Goal: Information Seeking & Learning: Learn about a topic

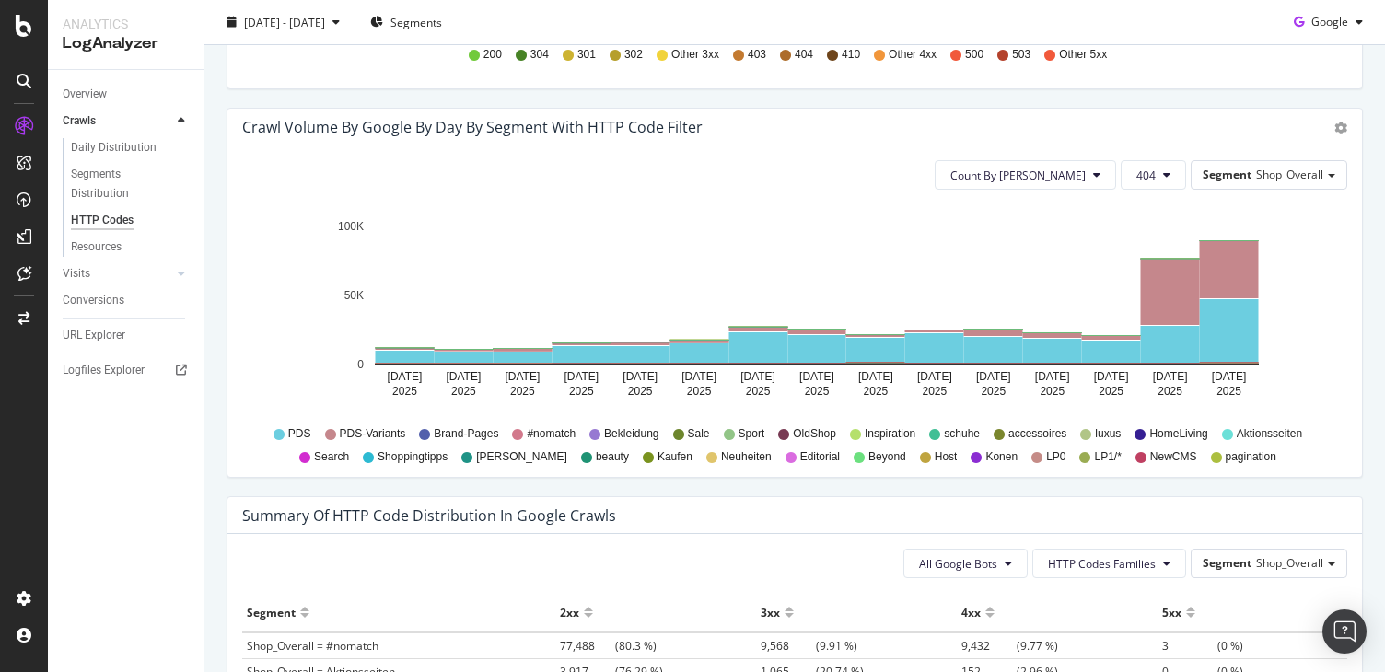
scroll to position [921, 0]
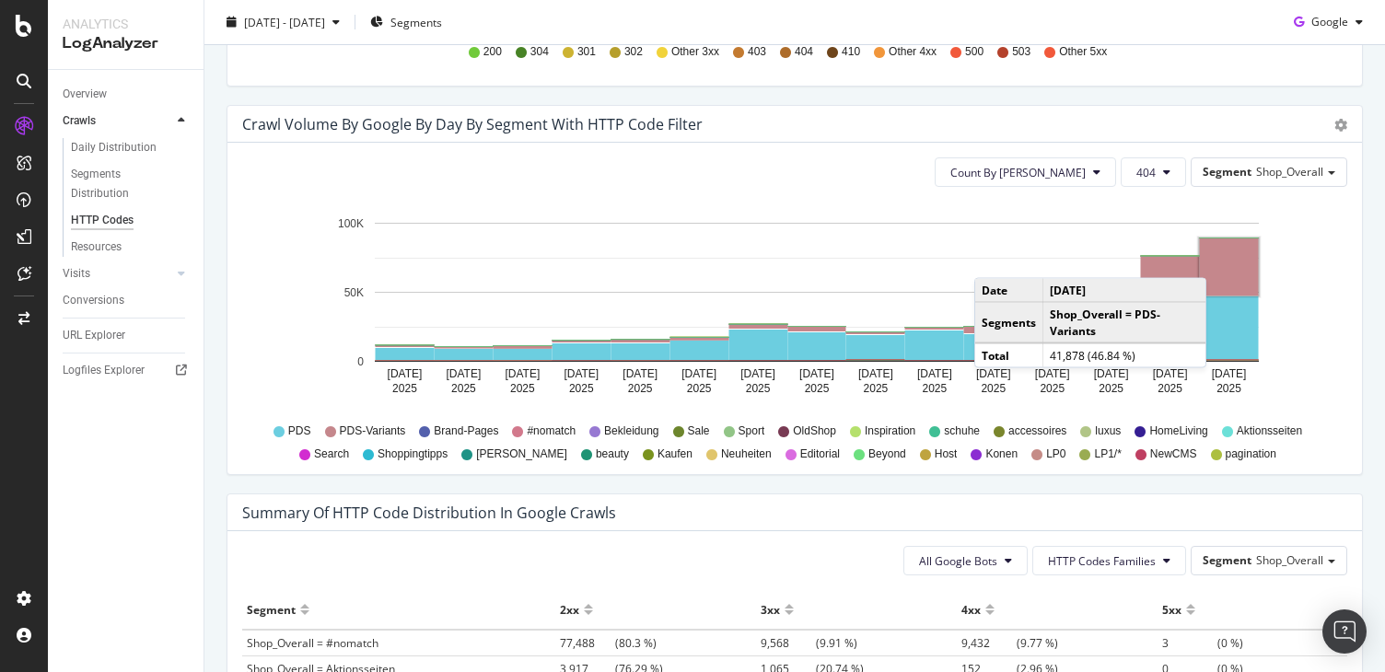
click at [1225, 261] on rect "A chart." at bounding box center [1229, 267] width 59 height 57
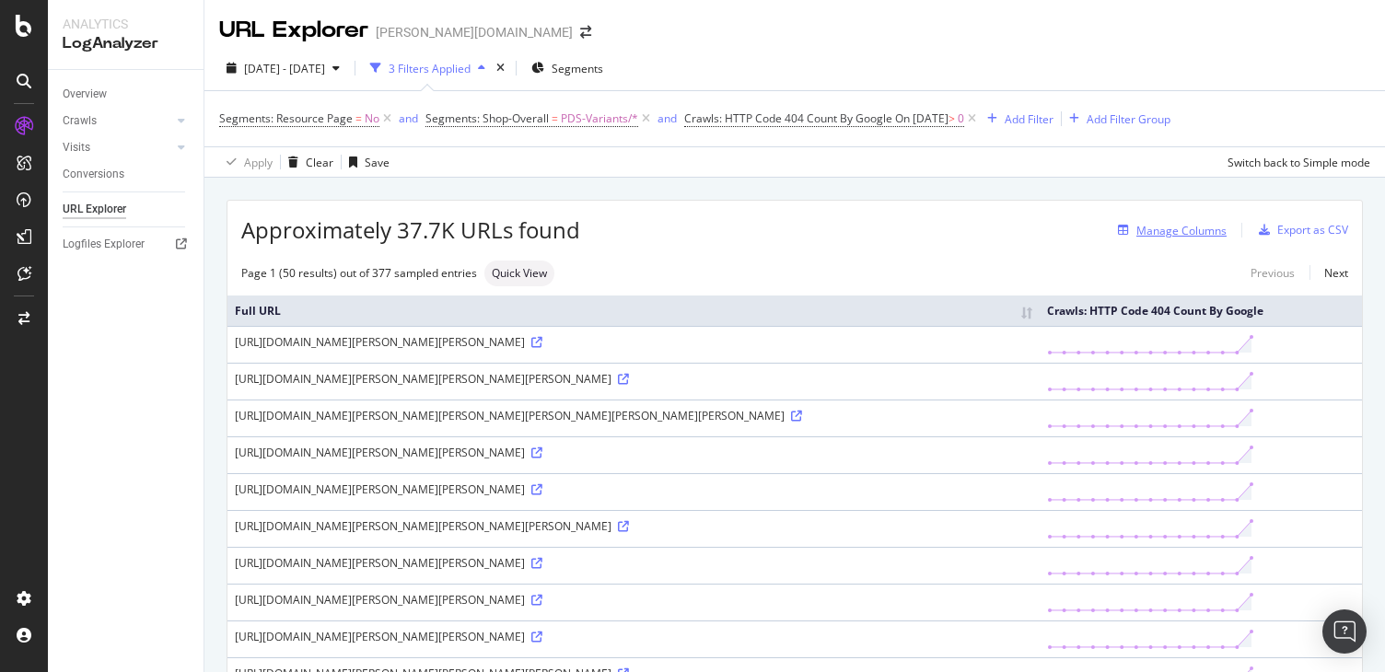
click at [1194, 228] on div "Manage Columns" at bounding box center [1182, 231] width 90 height 16
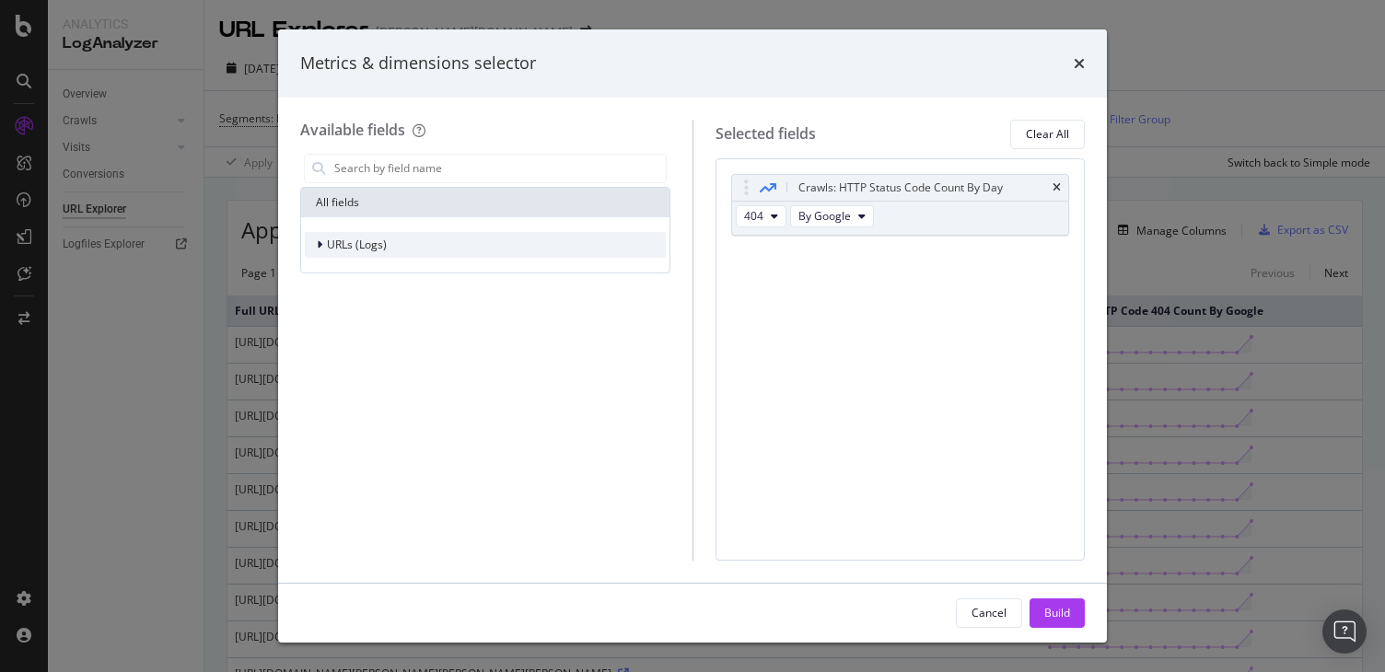
click at [534, 252] on div "URLs (Logs)" at bounding box center [485, 245] width 361 height 26
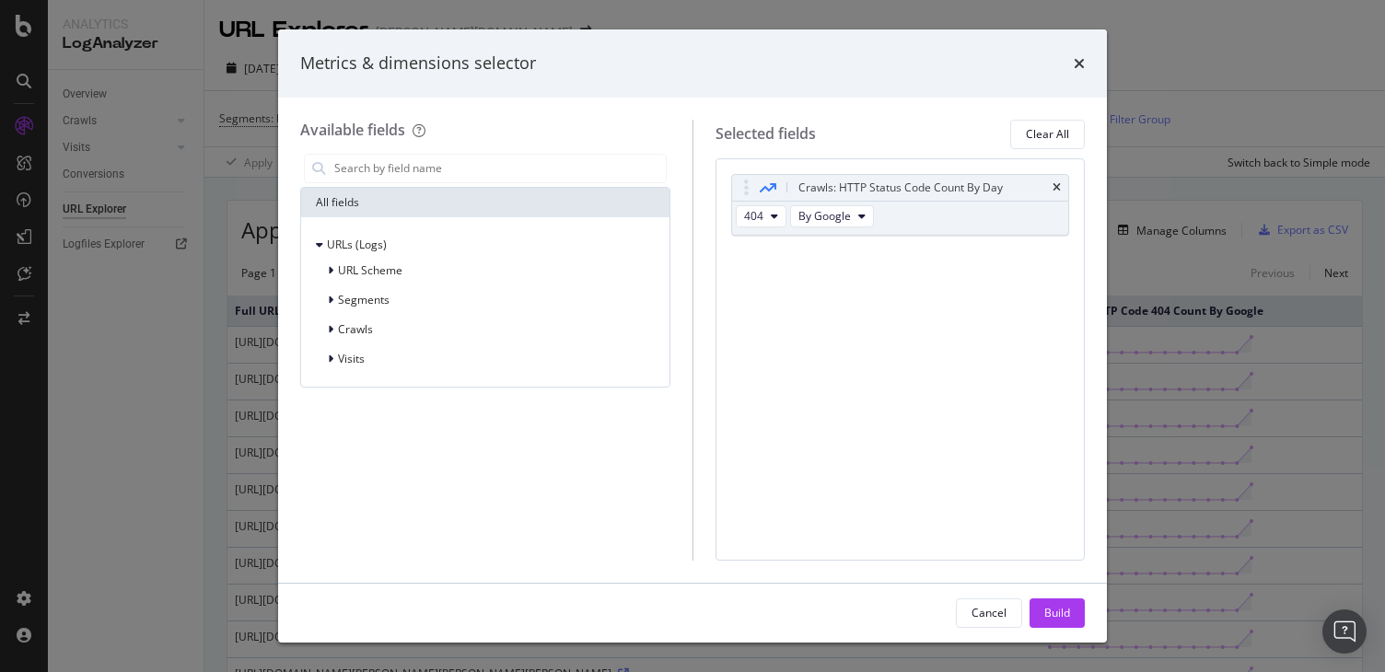
click at [374, 285] on div "URL Scheme Segments Crawls Visits" at bounding box center [485, 315] width 361 height 114
click at [374, 275] on span "URL Scheme" at bounding box center [370, 271] width 64 height 16
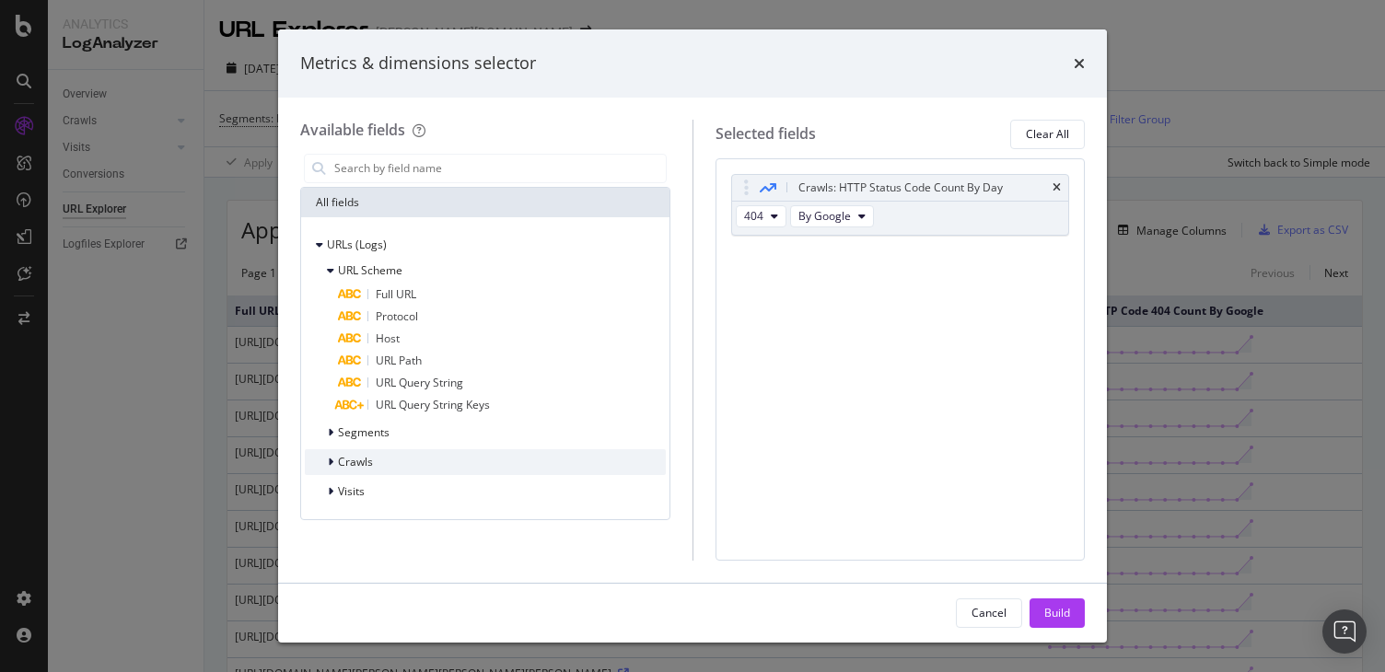
click at [339, 456] on span "Crawls" at bounding box center [355, 462] width 35 height 16
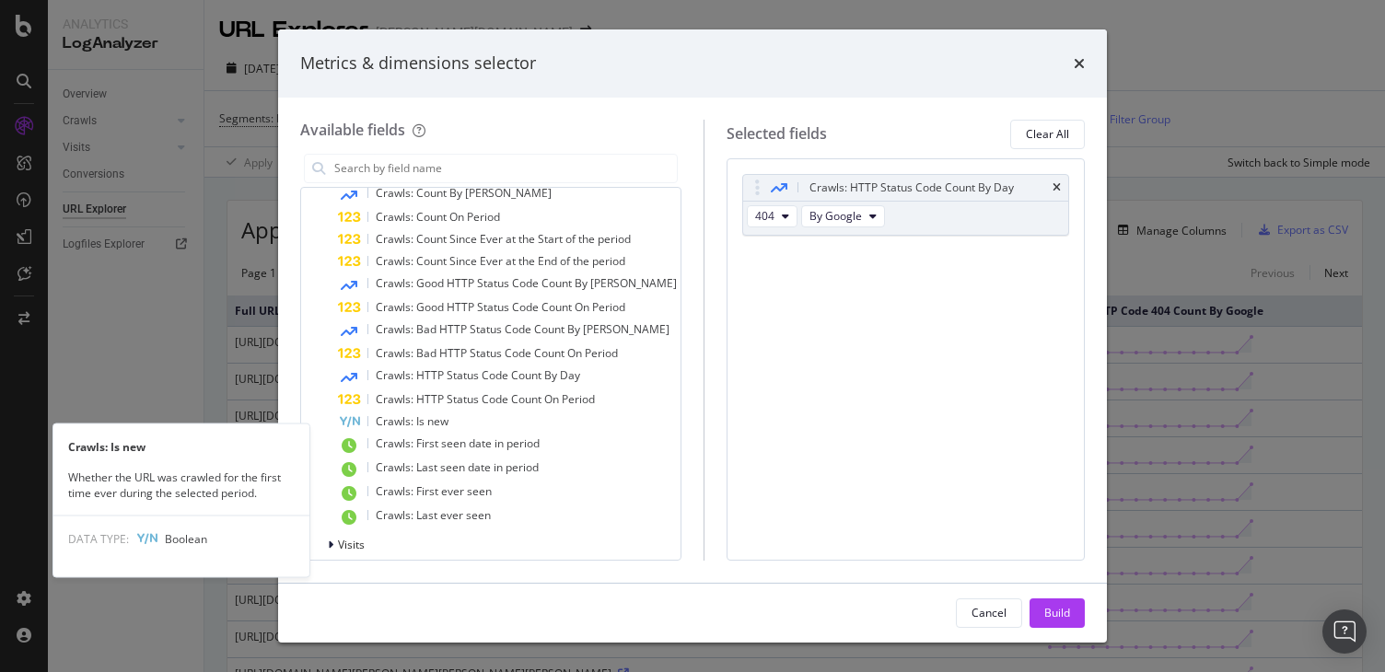
scroll to position [305, 0]
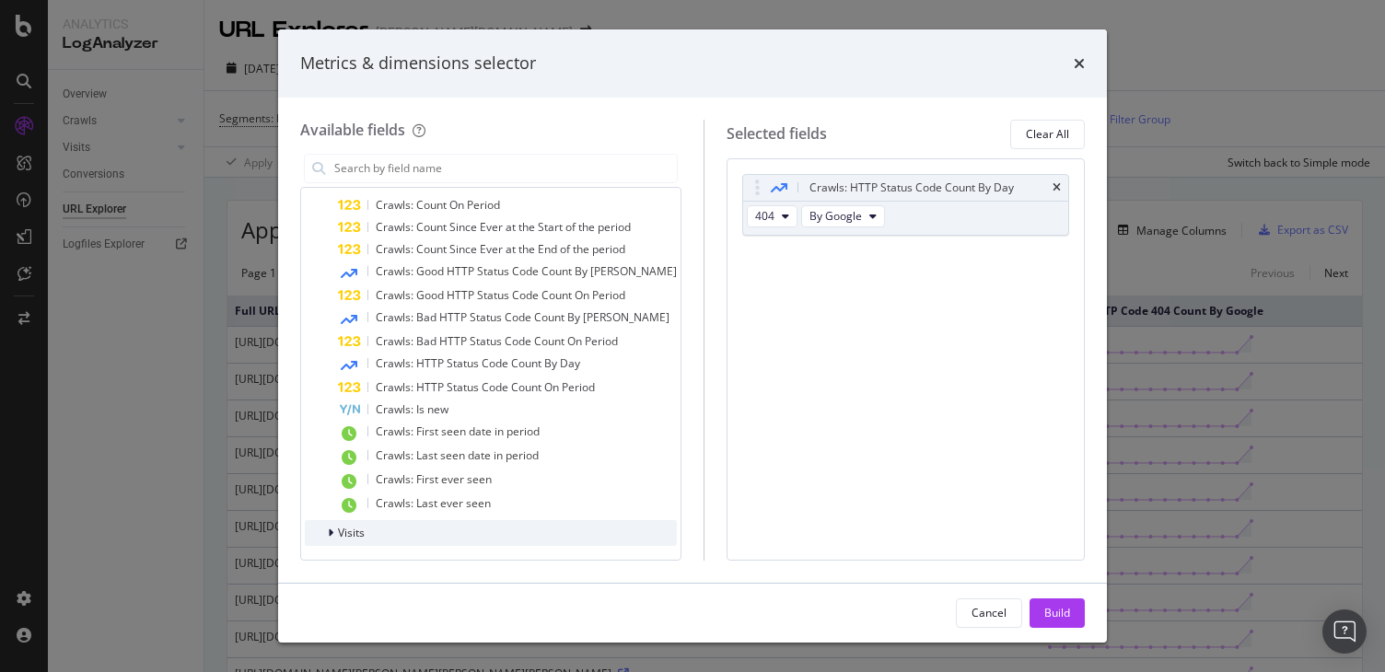
click at [356, 529] on span "Visits" at bounding box center [351, 533] width 27 height 16
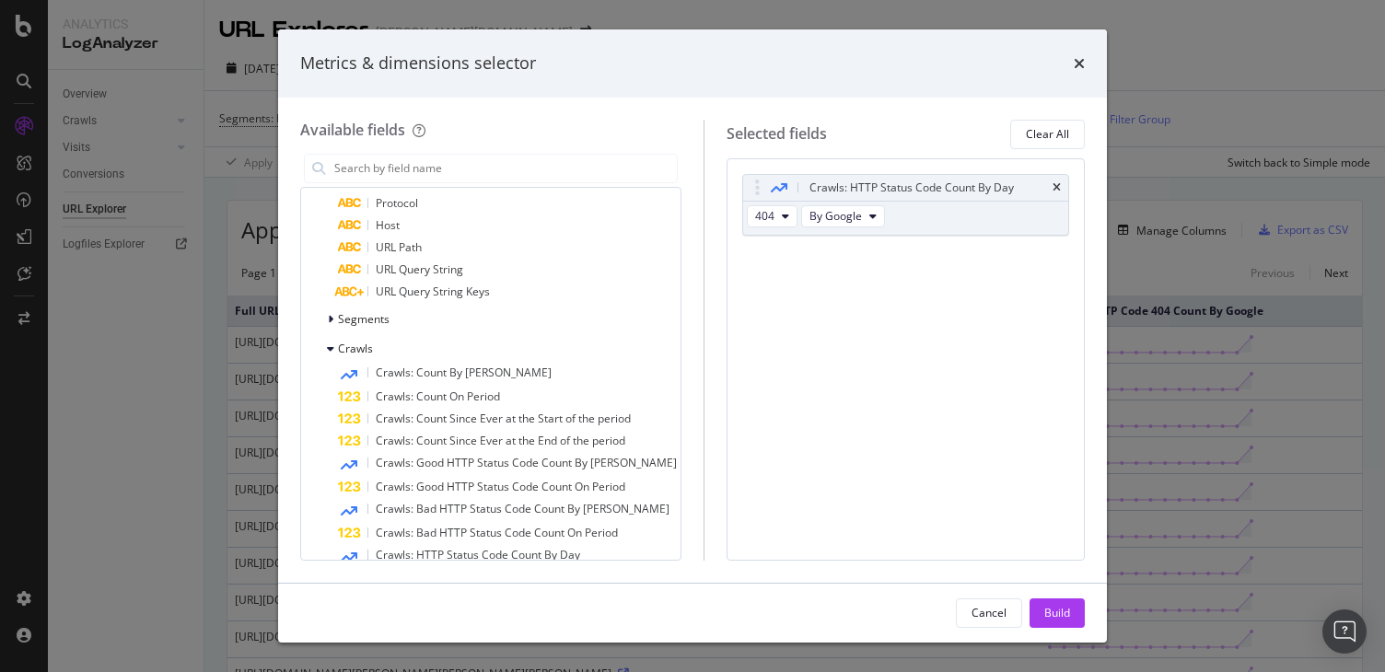
scroll to position [0, 0]
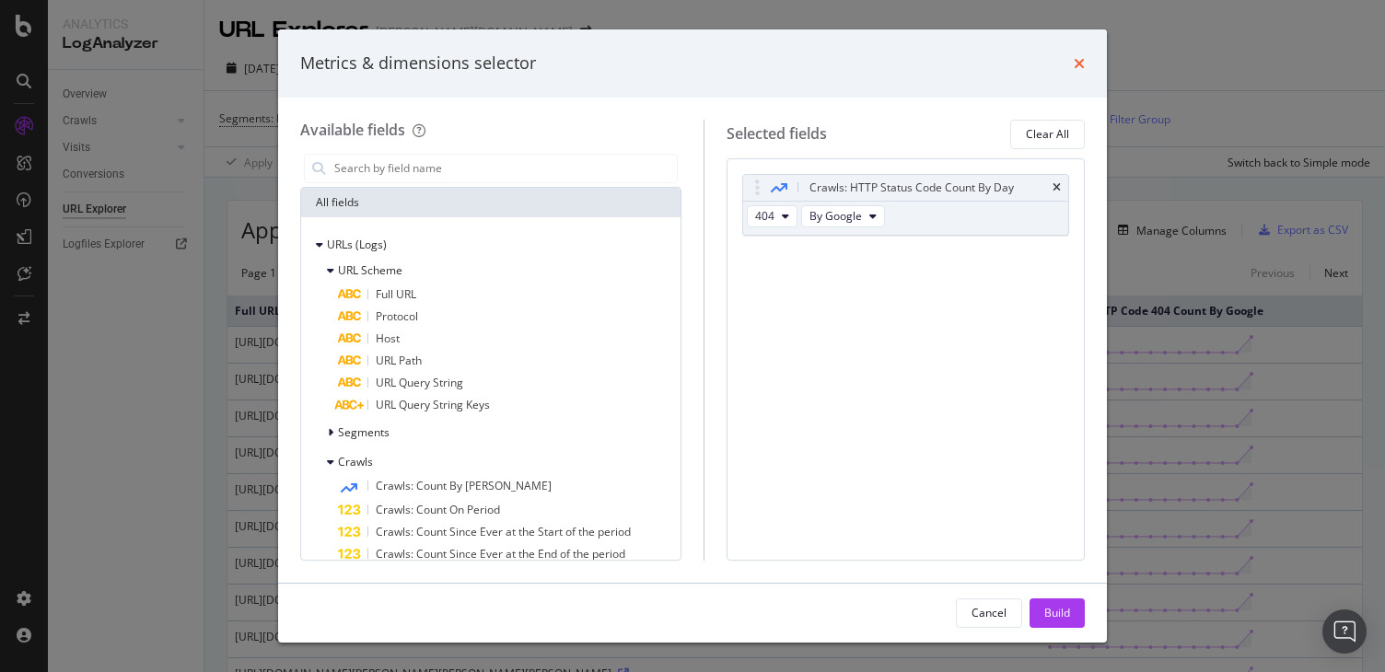
click at [1083, 61] on icon "times" at bounding box center [1079, 63] width 11 height 15
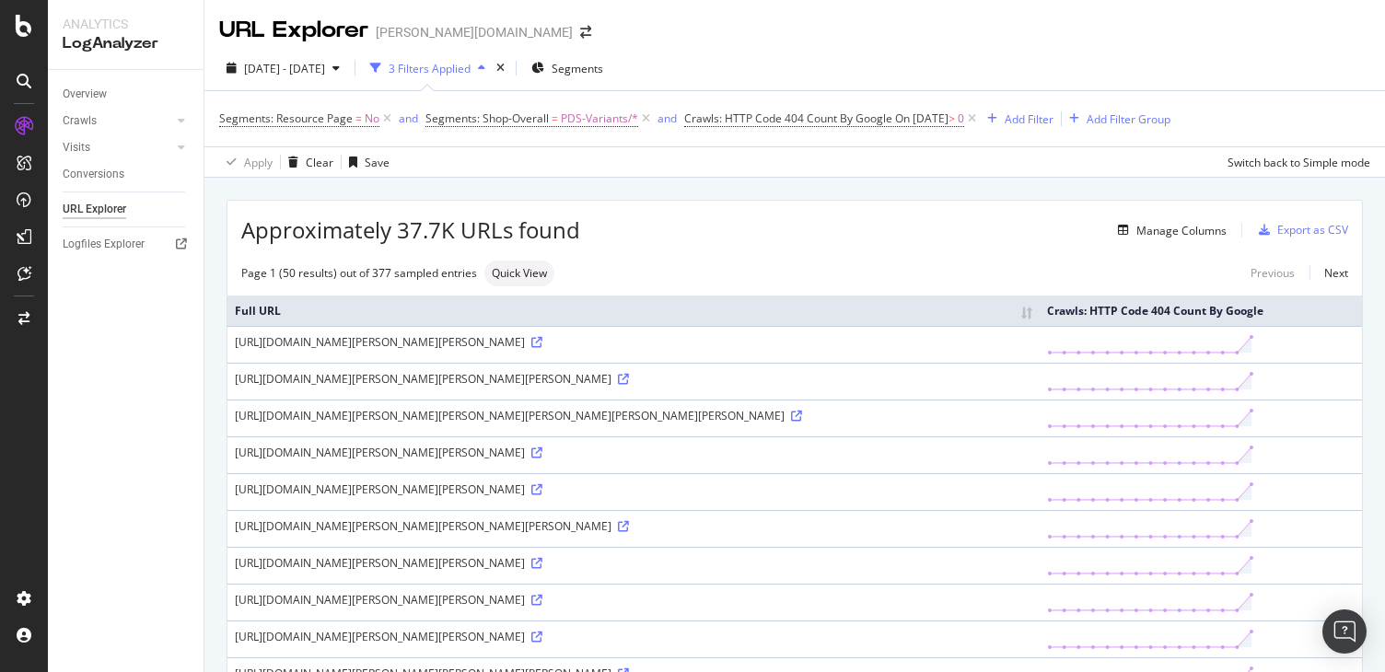
click at [140, 131] on div "Crawls" at bounding box center [133, 121] width 141 height 27
click at [92, 117] on div "Crawls" at bounding box center [80, 120] width 34 height 19
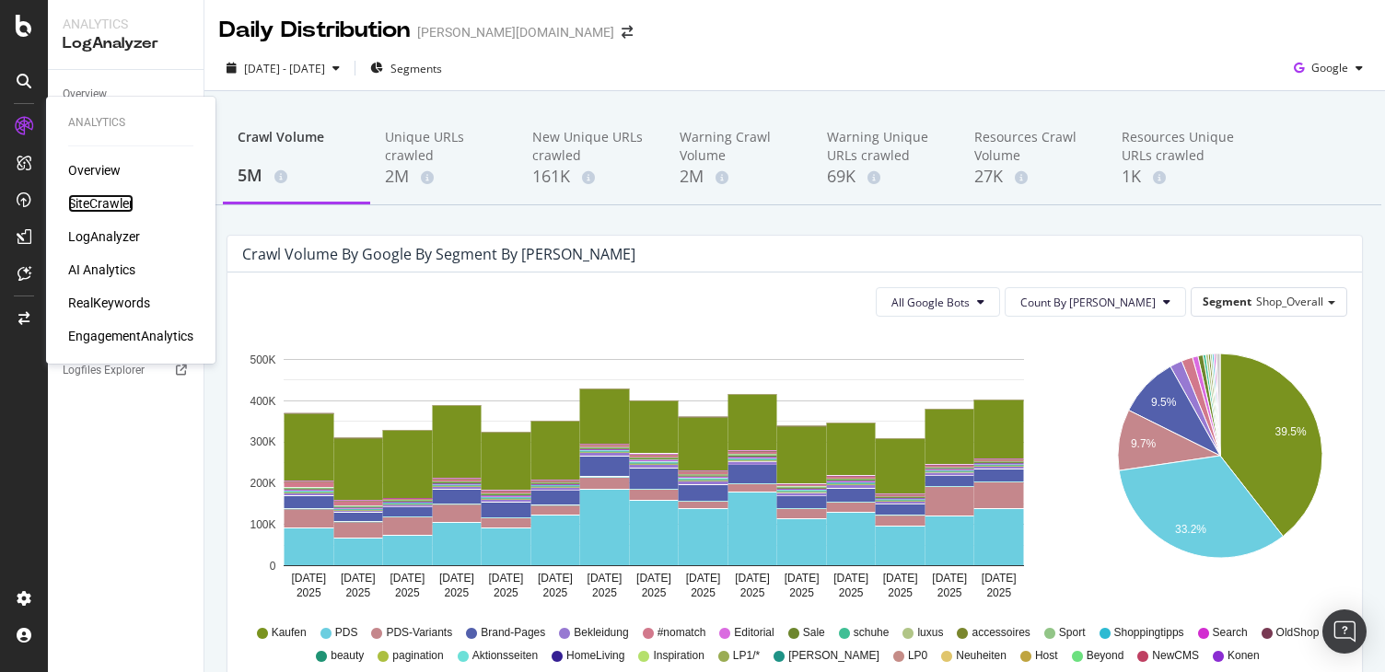
click at [81, 197] on div "SiteCrawler" at bounding box center [100, 203] width 65 height 18
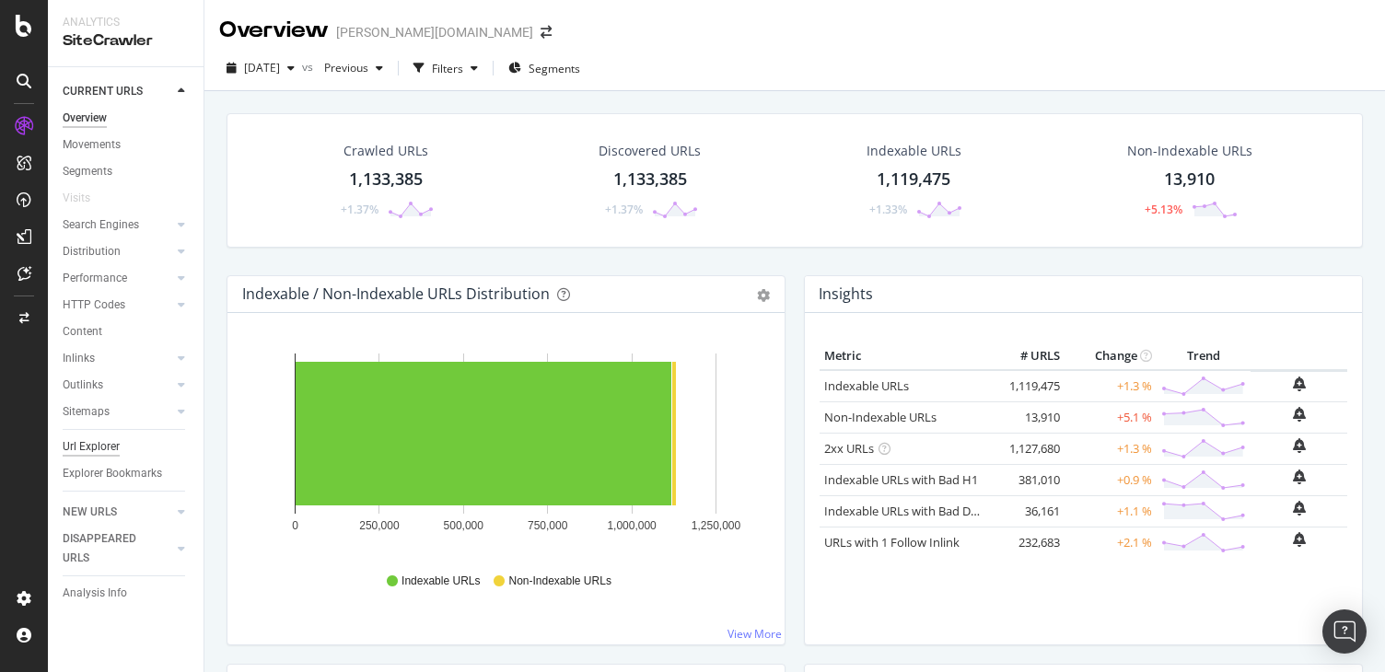
click at [93, 444] on div "Url Explorer" at bounding box center [91, 447] width 57 height 19
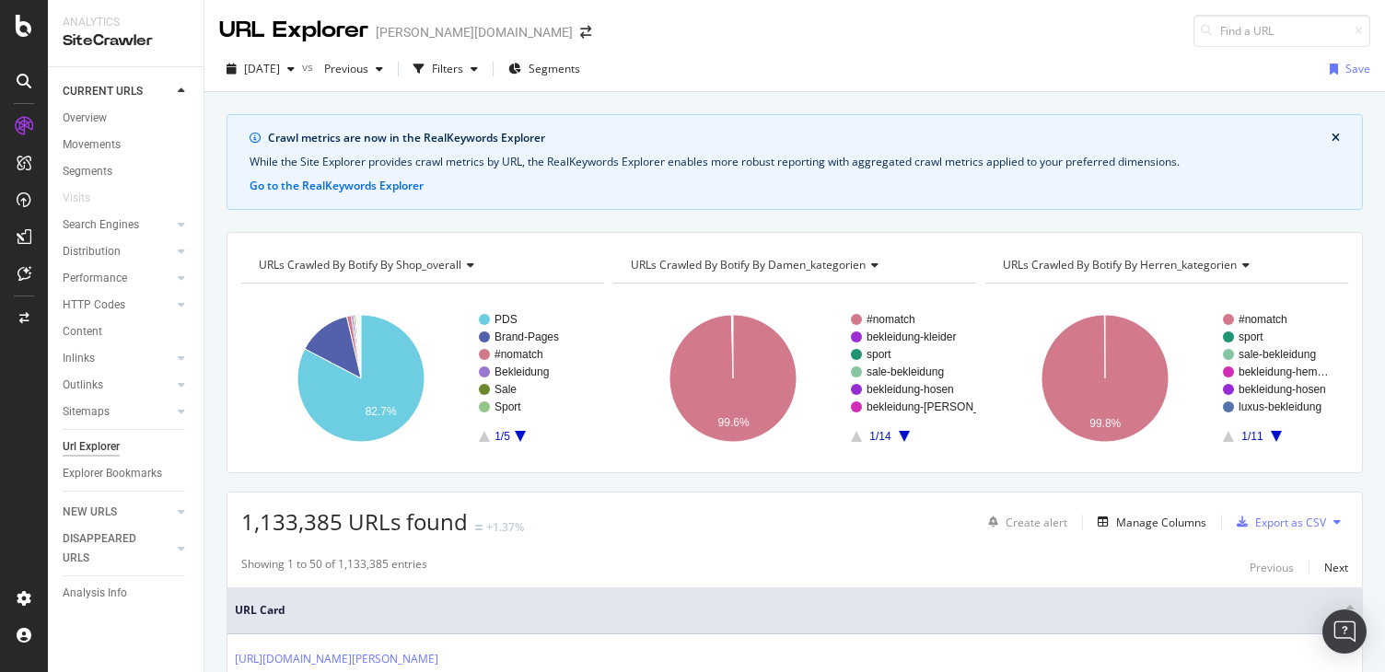
click at [517, 435] on icon "A chart." at bounding box center [520, 436] width 11 height 11
click at [479, 436] on rect "A chart." at bounding box center [533, 378] width 108 height 128
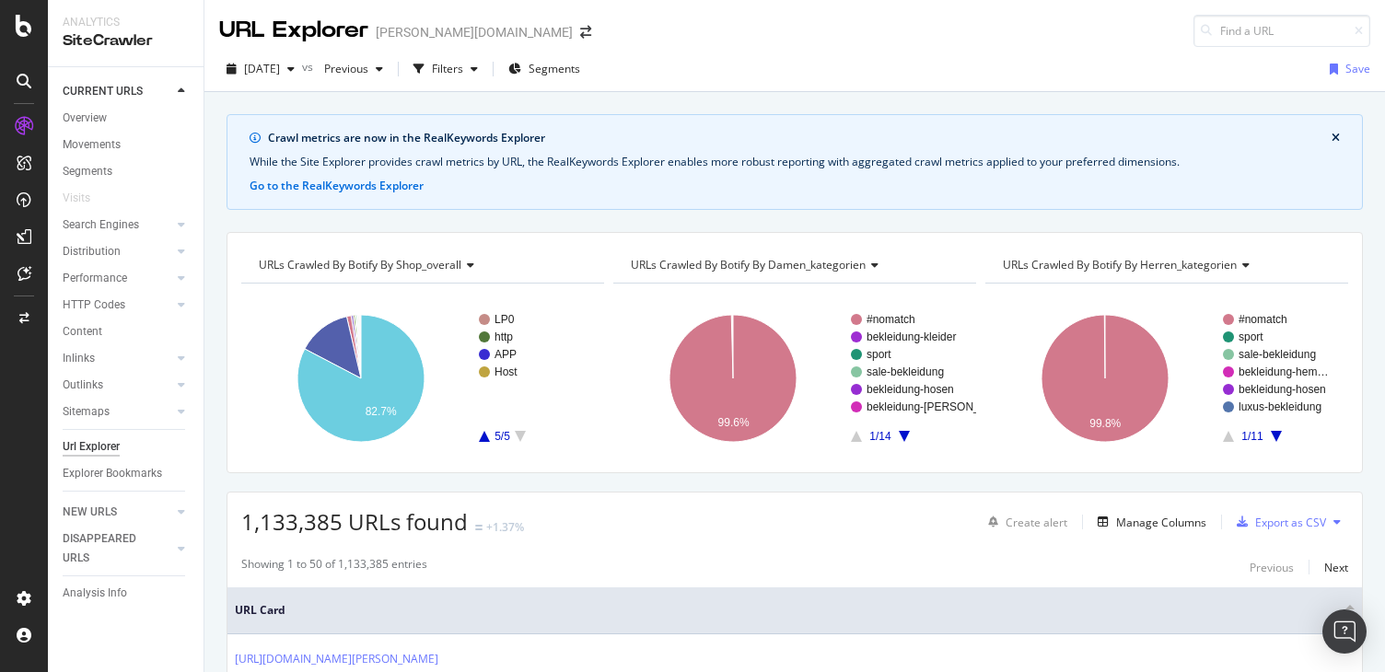
click at [487, 437] on rect "A chart." at bounding box center [533, 378] width 108 height 128
click at [485, 437] on icon "A chart." at bounding box center [484, 436] width 11 height 11
